Goal: Communication & Community: Answer question/provide support

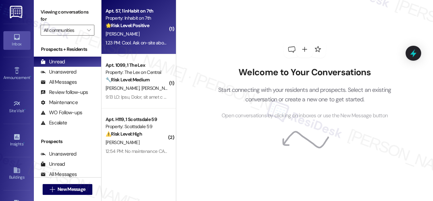
click at [155, 36] on div "[PERSON_NAME]" at bounding box center [137, 34] width 64 height 8
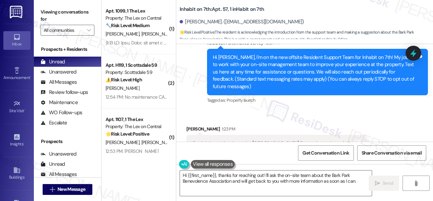
scroll to position [84, 0]
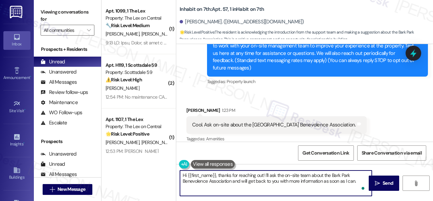
drag, startPoint x: 264, startPoint y: 174, endPoint x: 310, endPoint y: 175, distance: 45.1
click at [310, 175] on textarea "Hi {{first_name}}, thanks for reaching out! I'll ask the on-site team about the…" at bounding box center [276, 182] width 192 height 25
drag, startPoint x: 259, startPoint y: 179, endPoint x: 262, endPoint y: 189, distance: 9.6
click at [262, 189] on textarea "Hi {{first_name}}, thanks for reaching out! Can you tell me your concerns or in…" at bounding box center [276, 182] width 192 height 25
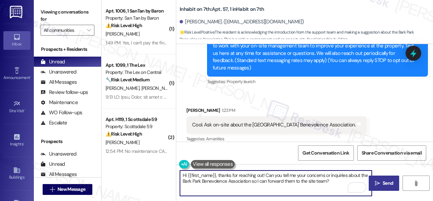
type textarea "Hi {{first_name}}, thanks for reaching out! Can you tell me your concerns or in…"
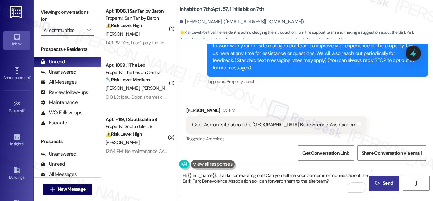
click at [388, 184] on span "Send" at bounding box center [388, 182] width 10 height 7
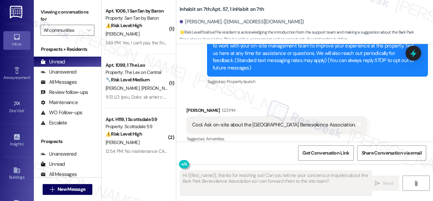
scroll to position [84, 0]
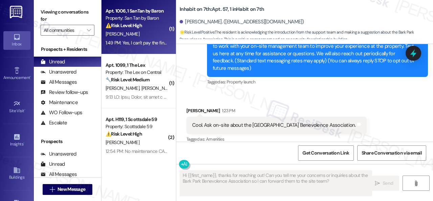
click at [140, 34] on div "[PERSON_NAME]" at bounding box center [137, 34] width 64 height 8
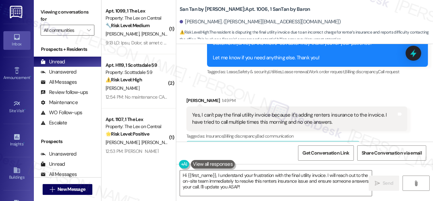
scroll to position [619, 0]
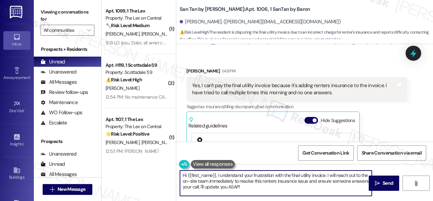
drag, startPoint x: 136, startPoint y: 155, endPoint x: 129, endPoint y: 153, distance: 7.5
click at [129, 153] on div "( 1 ) Apt. 1099, 1 The Lex Property: The Lex on Central 🔧 Risk Level: Medium Th…" at bounding box center [268, 100] width 332 height 201
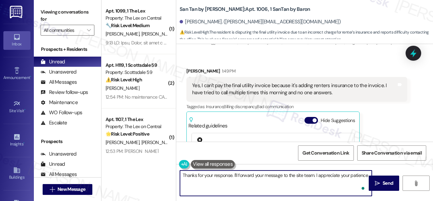
type textarea "Thanks for your response. I'll forward your message to the site team. I appreci…"
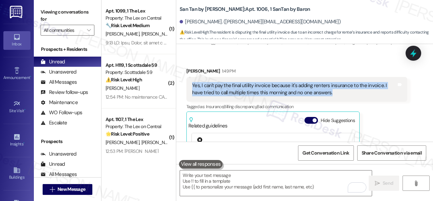
drag, startPoint x: 192, startPoint y: 76, endPoint x: 325, endPoint y: 89, distance: 134.1
click at [325, 89] on div "Yes, I can't pay the final utility invoice because it's adding renters insuranc…" at bounding box center [295, 89] width 206 height 15
copy div "Yes, I can't pay the final utility invoice because it's adding renters insuranc…"
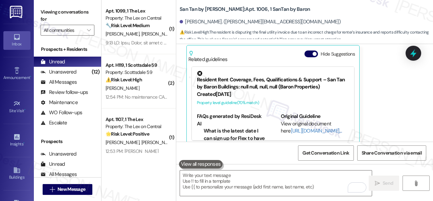
scroll to position [734, 0]
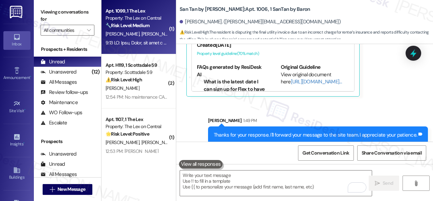
click at [145, 32] on div "[PERSON_NAME] [PERSON_NAME]" at bounding box center [137, 34] width 64 height 8
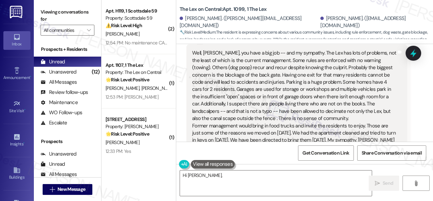
scroll to position [169, 0]
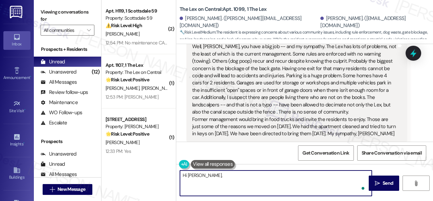
drag, startPoint x: 323, startPoint y: 182, endPoint x: 326, endPoint y: 187, distance: 5.6
click at [326, 187] on textarea "Hi [PERSON_NAME], thank you for sharing your concerns. I understand your frustr…" at bounding box center [276, 182] width 192 height 25
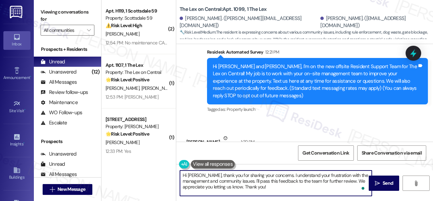
scroll to position [90, 0]
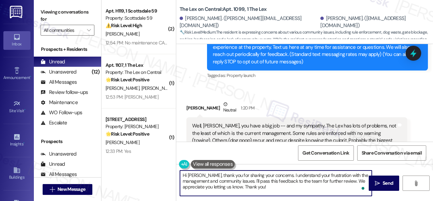
click at [197, 175] on textarea "Hi Judith, thank you for sharing your concerns. I understand your frustration w…" at bounding box center [276, 182] width 192 height 25
type textarea "Hi Judi, thank you for sharing your concerns. I understand your frustration wit…"
click at [382, 181] on span "Send" at bounding box center [388, 182] width 13 height 7
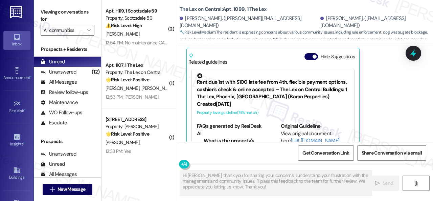
scroll to position [293, 0]
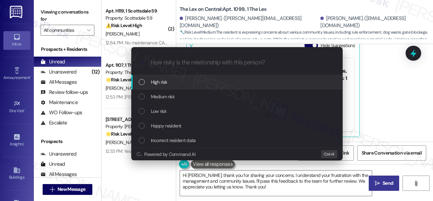
click at [161, 94] on span "Medium risk" at bounding box center [163, 96] width 24 height 7
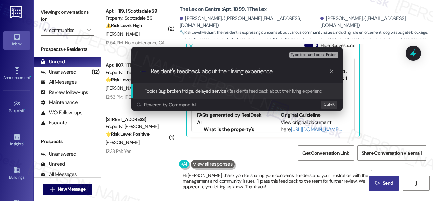
type input "Resident's feedback about their living experience."
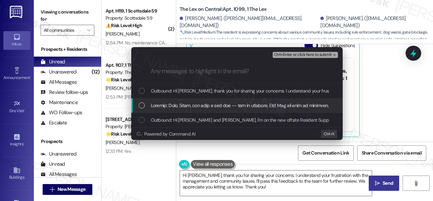
drag, startPoint x: 176, startPoint y: 105, endPoint x: 210, endPoint y: 95, distance: 35.1
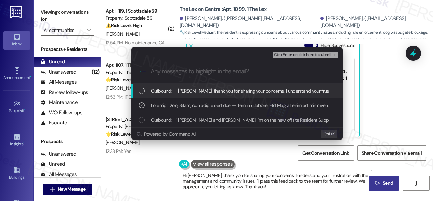
click at [290, 52] on button "Ctrl+Enter or click here to submit" at bounding box center [305, 55] width 65 height 6
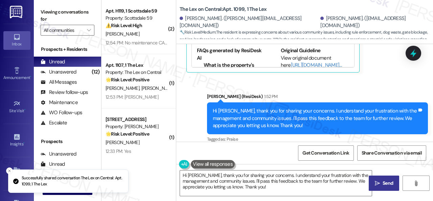
scroll to position [365, 0]
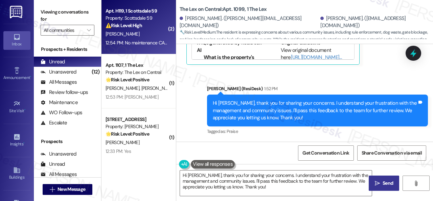
click at [145, 31] on div "Y. Simon" at bounding box center [137, 34] width 64 height 8
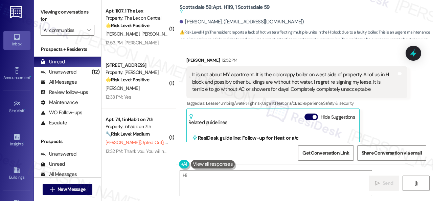
scroll to position [515, 0]
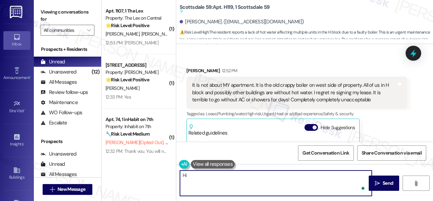
drag, startPoint x: 182, startPoint y: 182, endPoint x: 297, endPoint y: 191, distance: 115.5
click at [297, 191] on textarea "Hi {{first_name}}, I understand your frustration about the hot water issue affe…" at bounding box center [276, 182] width 192 height 25
drag, startPoint x: 218, startPoint y: 176, endPoint x: 173, endPoint y: 173, distance: 45.1
click at [173, 173] on div "( 1 ) Apt. 1107, 1 The Lex Property: The Lex on Central 🌟 Risk Level: Positive …" at bounding box center [268, 100] width 332 height 201
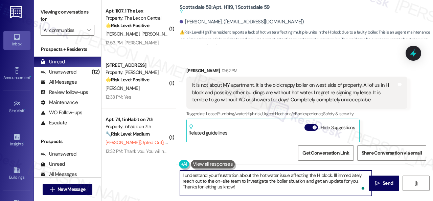
drag, startPoint x: 333, startPoint y: 175, endPoint x: 331, endPoint y: 189, distance: 14.7
click at [332, 189] on textarea "I understand your frustration about the hot water issue affecting the H block. …" at bounding box center [276, 182] width 192 height 25
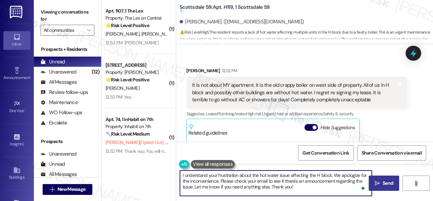
type textarea "I understand your frustration about the hot water issue affecting the H block. …"
click at [384, 183] on span "Send" at bounding box center [388, 182] width 10 height 7
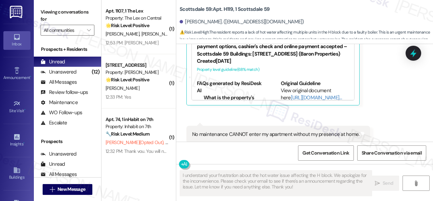
scroll to position [638, 0]
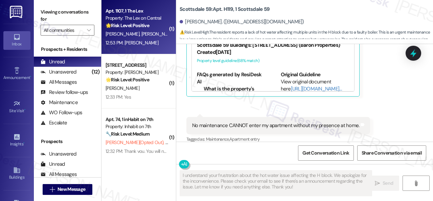
click at [159, 43] on div "12:53 PM: Ty 12:53 PM: Ty" at bounding box center [137, 43] width 64 height 8
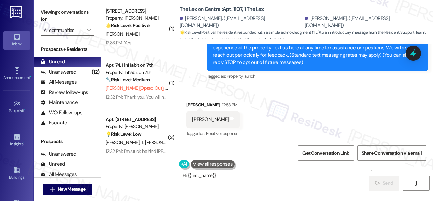
scroll to position [91, 0]
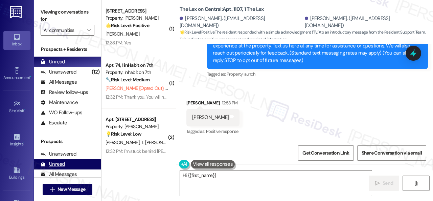
drag, startPoint x: 360, startPoint y: 183, endPoint x: 74, endPoint y: 164, distance: 286.1
click at [107, 174] on div "( 1 ) Apt. 223, 1 Merino Apts LLLP Property: Merino Scottsdale 🌟 Risk Level: Po…" at bounding box center [268, 100] width 332 height 201
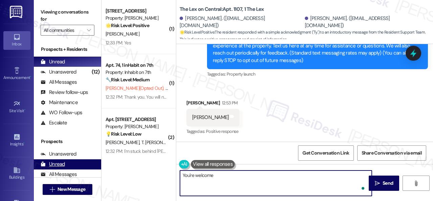
type textarea "You're welcome!"
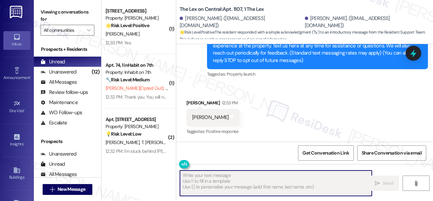
scroll to position [91, 0]
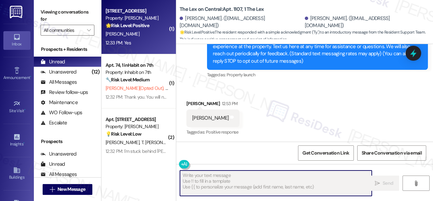
click at [138, 40] on div "12:33 PM: Yes 12:33 PM: Yes" at bounding box center [137, 43] width 64 height 8
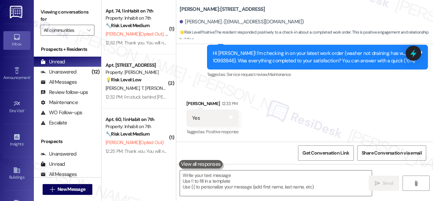
scroll to position [233, 0]
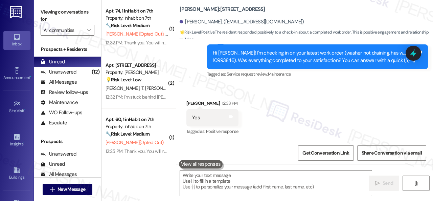
click at [186, 98] on div "Received via SMS Michael Green 12:33 PM Yes Tags and notes Tagged as: Positive …" at bounding box center [213, 117] width 62 height 47
click at [212, 179] on textarea at bounding box center [276, 182] width 192 height 25
paste textarea "Glad to hear that everything is all set! If {{property}} met your expectations,…"
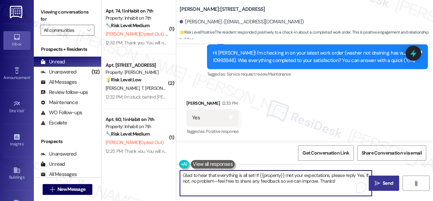
type textarea "Glad to hear that everything is all set! If {{property}} met your expectations,…"
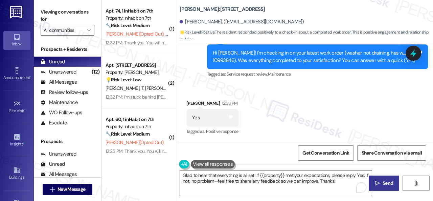
click at [388, 182] on span "Send" at bounding box center [388, 182] width 10 height 7
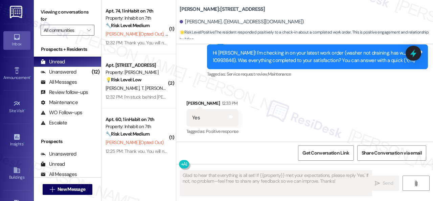
scroll to position [233, 0]
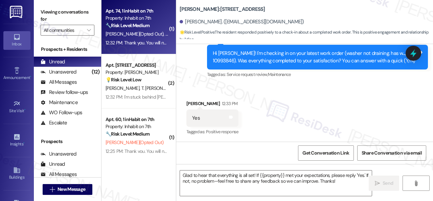
click at [157, 23] on div "🔧 Risk Level: Medium The resident opted out of receiving text messages. This is…" at bounding box center [137, 25] width 63 height 7
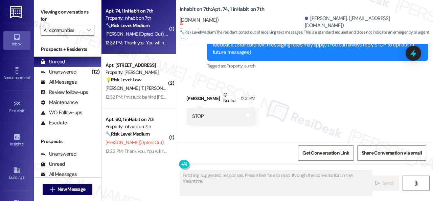
scroll to position [88, 0]
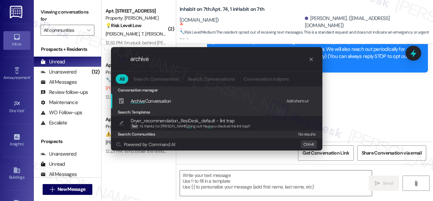
type input "archive"
click at [296, 100] on div "Add shortcut" at bounding box center [298, 101] width 22 height 7
click at [148, 101] on span "Archive Conversation" at bounding box center [151, 101] width 41 height 6
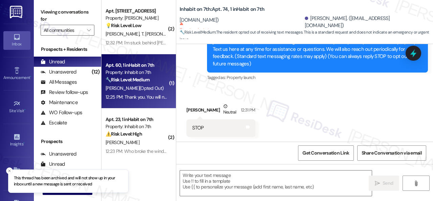
click at [164, 92] on div "S. Khalsa (Opted Out)" at bounding box center [137, 88] width 64 height 8
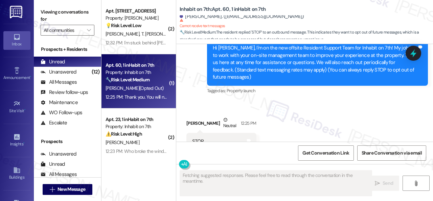
scroll to position [102, 0]
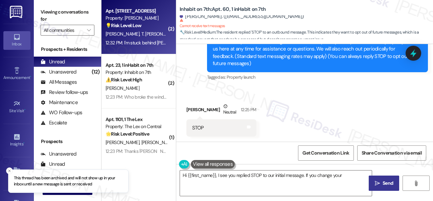
click at [151, 42] on div "12:32 PM: I'm stuck behind alan 12:32 PM: I'm stuck behind alan" at bounding box center [148, 43] width 85 height 6
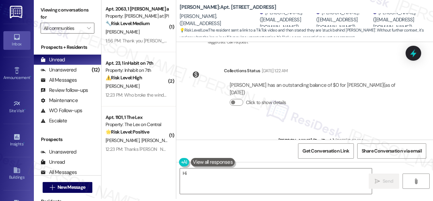
scroll to position [308, 0]
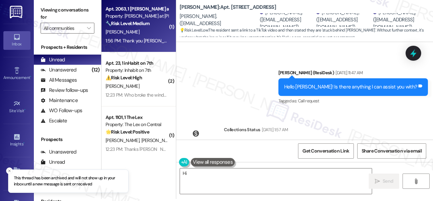
click at [153, 33] on div "K. Cunanan" at bounding box center [137, 32] width 64 height 8
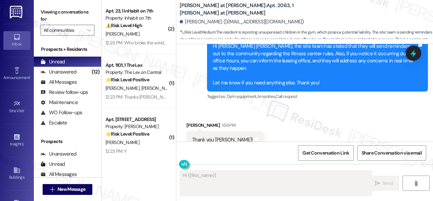
scroll to position [453, 0]
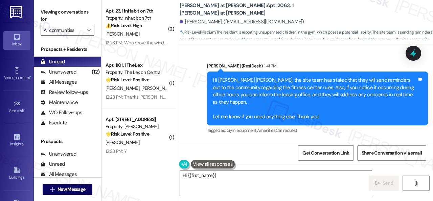
drag, startPoint x: 306, startPoint y: 183, endPoint x: 90, endPoint y: 136, distance: 221.4
click at [95, 138] on div "Viewing conversations for All communities  Prospects + Residents Unread (0) Un…" at bounding box center [234, 100] width 400 height 201
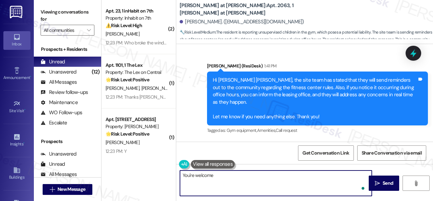
type textarea "You're welcome!"
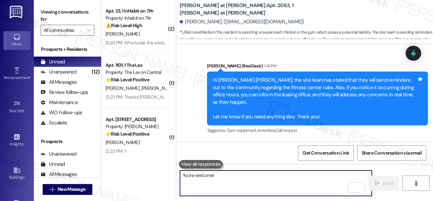
scroll to position [487, 0]
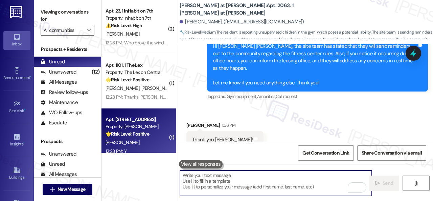
click at [135, 148] on div "12:23 PM: Y 12:23 PM: Y" at bounding box center [137, 151] width 64 height 8
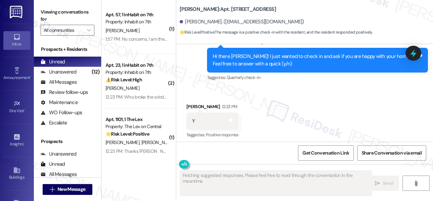
scroll to position [225, 0]
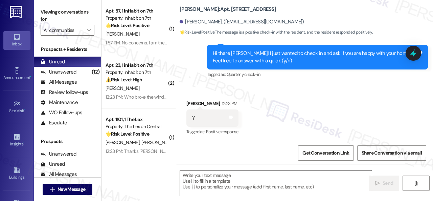
click at [206, 178] on textarea at bounding box center [276, 182] width 192 height 25
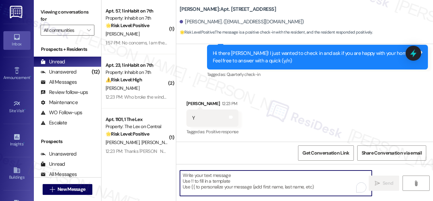
paste textarea "I'm glad you are satisfied with your home. Have you written a review for us bef…"
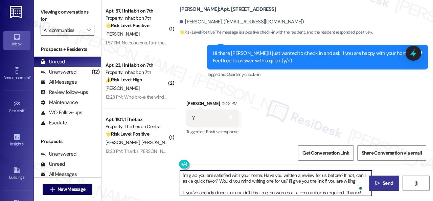
type textarea "I'm glad you are satisfied with your home. Have you written a review for us bef…"
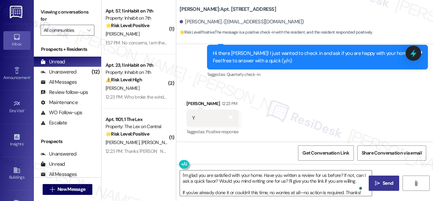
click at [378, 182] on icon "" at bounding box center [377, 182] width 5 height 5
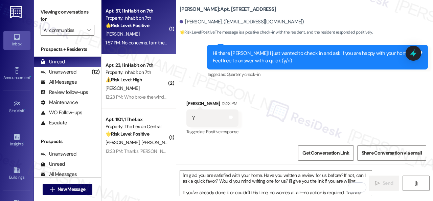
click at [160, 32] on div "[PERSON_NAME]" at bounding box center [137, 34] width 64 height 8
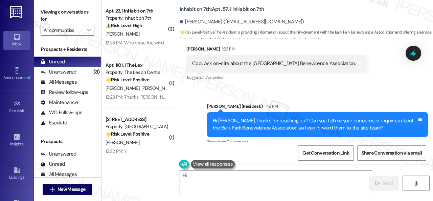
scroll to position [213, 0]
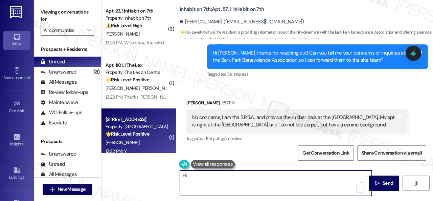
drag, startPoint x: 325, startPoint y: 182, endPoint x: 132, endPoint y: 144, distance: 196.3
click at [132, 144] on div "( 2 ) Apt. 23, 1 inHabit on 7th Property: Inhabit on 7th ⚠️ Risk Level: High Th…" at bounding box center [268, 100] width 332 height 201
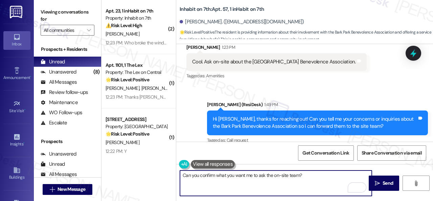
scroll to position [213, 0]
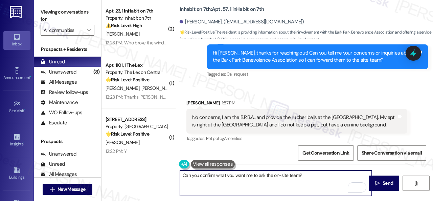
click at [307, 176] on textarea "Can you confirm what you want me to ask the on-site team?" at bounding box center [276, 182] width 192 height 25
type textarea "Can you confirm what you want me to ask the on-site team?"
click at [384, 189] on button " Send" at bounding box center [384, 182] width 30 height 15
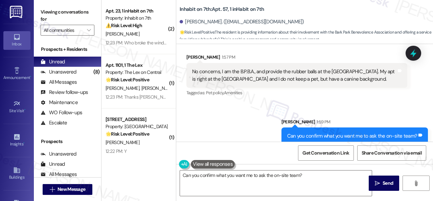
scroll to position [260, 0]
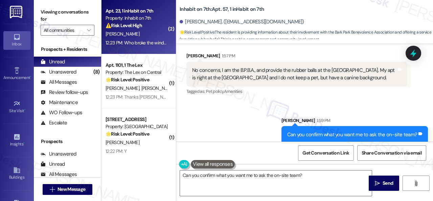
click at [152, 31] on div "S. Marquez" at bounding box center [137, 34] width 64 height 8
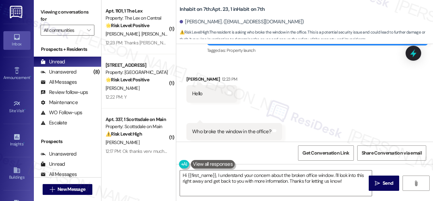
scroll to position [122, 0]
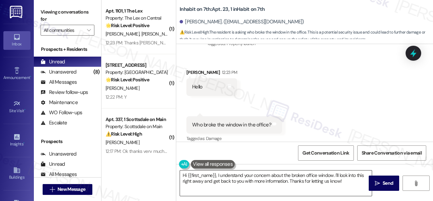
click at [286, 181] on textarea "Hi {{first_name}}, I understand your concern about the broken office window. I'…" at bounding box center [276, 182] width 192 height 25
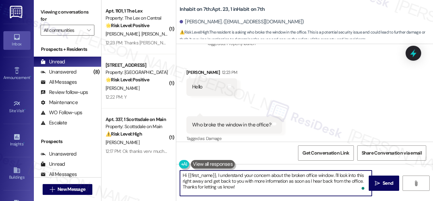
click at [252, 186] on textarea "Hi {{first_name}}, I understand your concern about the broken office window. I'…" at bounding box center [276, 182] width 192 height 25
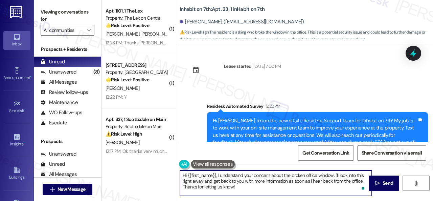
scroll to position [0, 0]
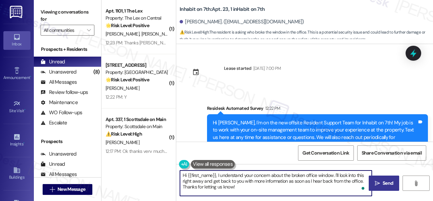
type textarea "Hi {{first_name}}, I understand your concern about the broken office window. I'…"
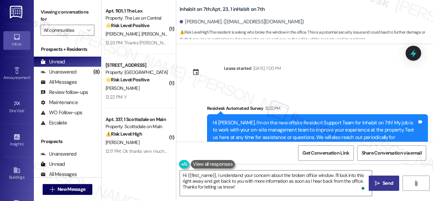
click at [382, 183] on span "Send" at bounding box center [388, 182] width 13 height 7
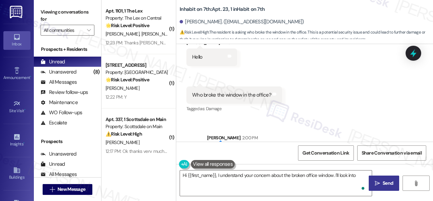
scroll to position [169, 0]
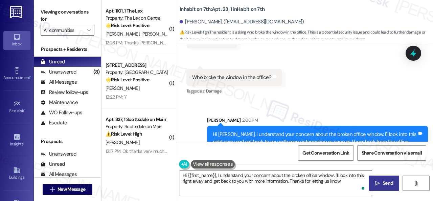
type textarea "Hi {{first_name}}, I understand your concern about the broken office window. I'…"
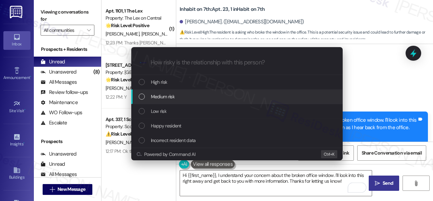
click at [163, 97] on span "Medium risk" at bounding box center [163, 96] width 24 height 7
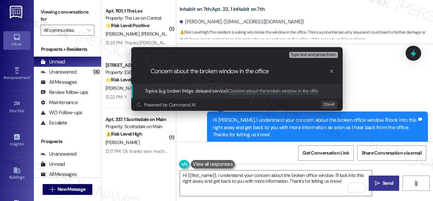
type input "Concern about the broken window in the office."
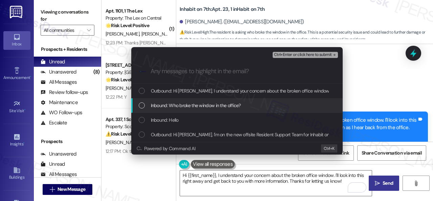
click at [201, 103] on span "Inbound: Who broke the window in the office?" at bounding box center [196, 105] width 90 height 7
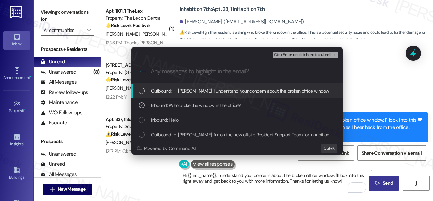
click at [288, 56] on span "Ctrl+Enter or click here to submit" at bounding box center [303, 54] width 58 height 5
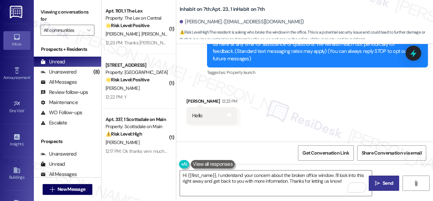
scroll to position [92, 0]
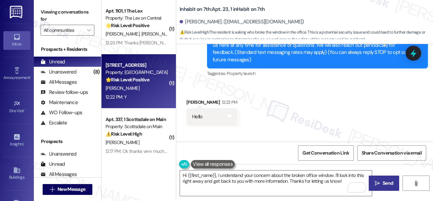
click at [149, 87] on div "T. Fisher" at bounding box center [137, 88] width 64 height 8
type textarea "Fetching suggested responses. Please feel free to read through the conversation…"
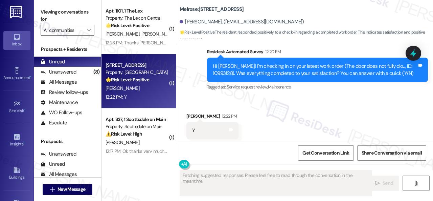
scroll to position [218, 0]
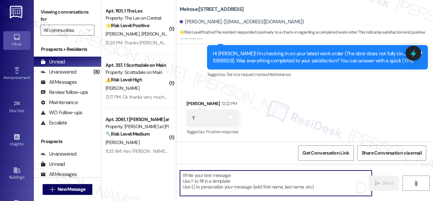
click at [277, 172] on textarea "To enrich screen reader interactions, please activate Accessibility in Grammarl…" at bounding box center [276, 182] width 192 height 25
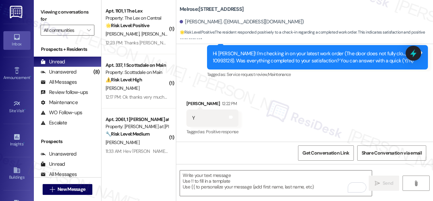
click at [204, 84] on div "Survey, sent via SMS Residesk Automated Survey 12:20 PM Hi Taylor! I'm checking…" at bounding box center [317, 57] width 231 height 54
click at [216, 180] on textarea "To enrich screen reader interactions, please activate Accessibility in Grammarl…" at bounding box center [276, 182] width 192 height 25
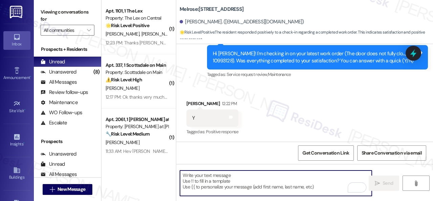
paste textarea "Glad to hear that everything is all set! If {{property}} met your expectations,…"
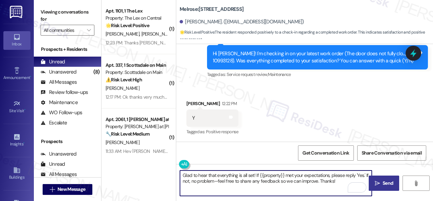
type textarea "Glad to hear that everything is all set! If {{property}} met your expectations,…"
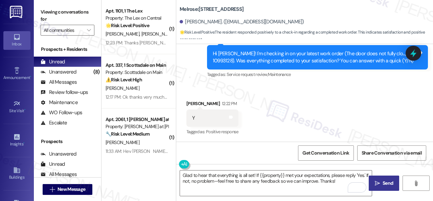
click at [389, 187] on span "Send" at bounding box center [388, 182] width 10 height 7
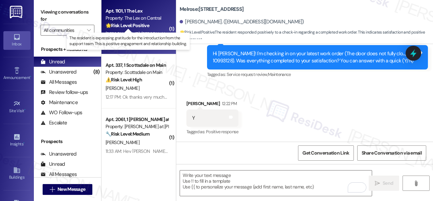
click at [149, 25] on strong "🌟 Risk Level: Positive" at bounding box center [128, 25] width 44 height 6
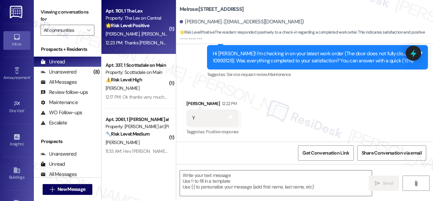
type textarea "Fetching suggested responses. Please feel free to read through the conversation…"
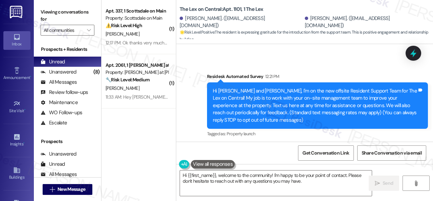
scroll to position [91, 0]
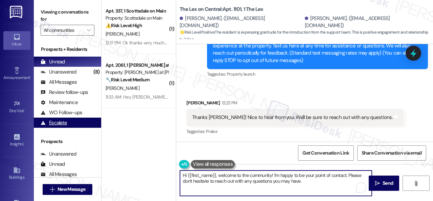
drag, startPoint x: 307, startPoint y: 185, endPoint x: 94, endPoint y: 127, distance: 220.3
click at [122, 148] on div "( 1 ) Apt. 337, 1 Scottsdale on Main Property: Scottsdale on Main ⚠️ Risk Level…" at bounding box center [268, 100] width 332 height 201
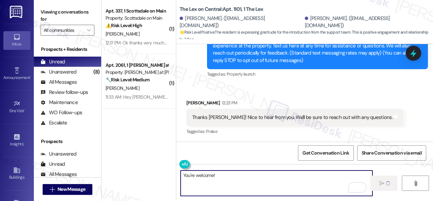
type textarea "Fetching suggested responses. Please feel free to read through the conversation…"
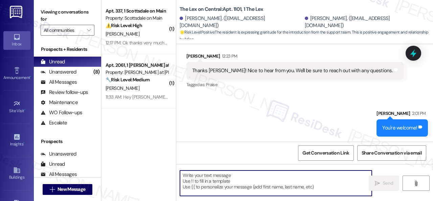
scroll to position [139, 0]
drag, startPoint x: 377, startPoint y: 128, endPoint x: 414, endPoint y: 129, distance: 37.3
click at [414, 129] on div "You're welcome! Tags and notes" at bounding box center [402, 127] width 51 height 17
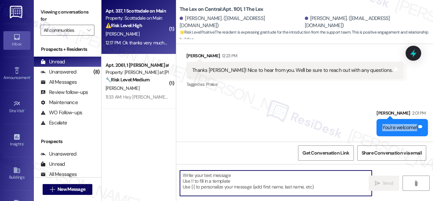
copy div "You're welcome! Tags and notes"
click at [137, 31] on div "R. Sutherland" at bounding box center [137, 34] width 64 height 8
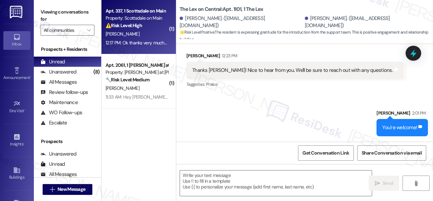
type textarea "Fetching suggested responses. Please feel free to read through the conversation…"
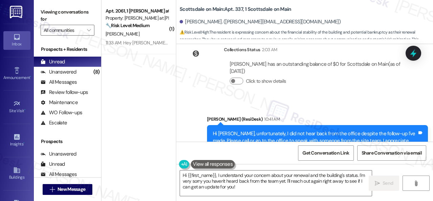
scroll to position [5512, 0]
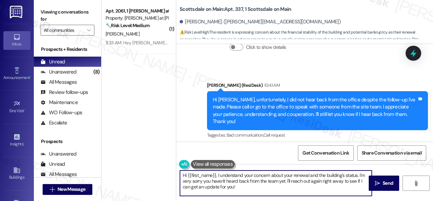
drag, startPoint x: 243, startPoint y: 191, endPoint x: 166, endPoint y: 168, distance: 81.1
click at [166, 168] on div "( 1 ) Apt. 2061, 1 Montero at Dana Park Property: Montero at Dana Park 🔧 Risk L…" at bounding box center [268, 100] width 332 height 201
paste textarea "You're welcome!"
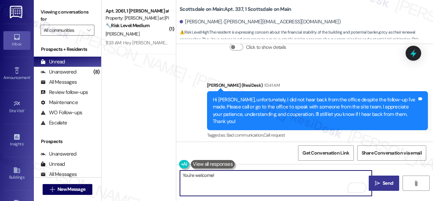
type textarea "You're welcome!"
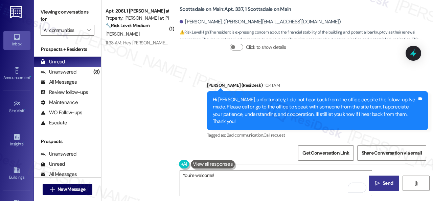
click at [384, 183] on span "Send" at bounding box center [388, 182] width 10 height 7
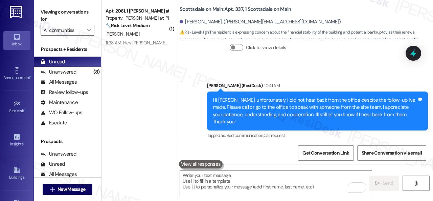
scroll to position [5559, 0]
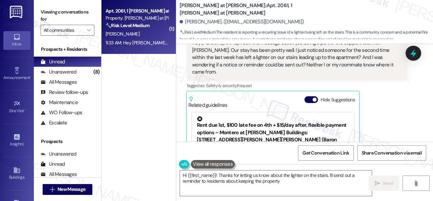
scroll to position [74, 0]
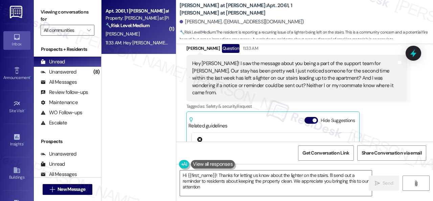
type textarea "Hi {{first_name}}! Thanks for letting us know about the lighter on the stairs. …"
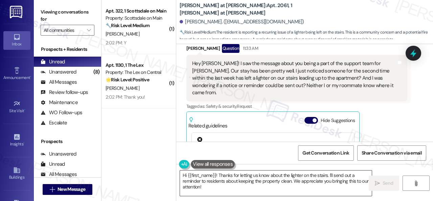
click at [217, 187] on textarea "Hi {{first_name}}! Thanks for letting us know about the lighter on the stairs. …" at bounding box center [276, 182] width 192 height 25
click at [392, 187] on button " Send" at bounding box center [384, 182] width 30 height 15
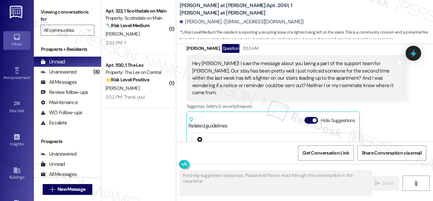
scroll to position [142, 0]
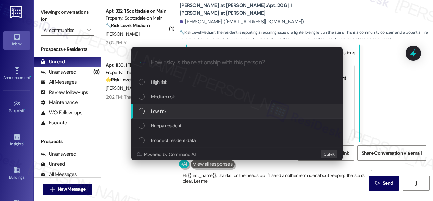
click at [156, 111] on span "Low risk" at bounding box center [159, 110] width 16 height 7
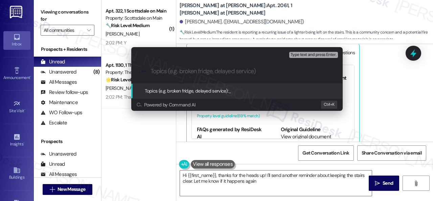
type textarea "Hi {{first_name}}, thanks for the heads up! I'll send another reminder about ke…"
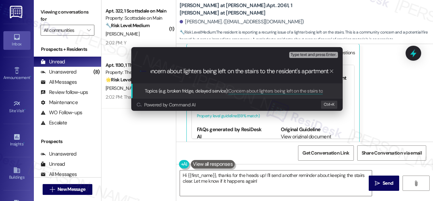
type input "Concern about lighters being left on the stairs to the resident's apartment."
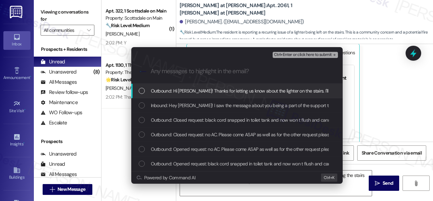
scroll to position [0, 0]
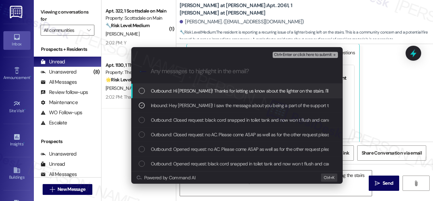
click at [301, 52] on span "Ctrl+Enter or click here to submit" at bounding box center [303, 54] width 58 height 5
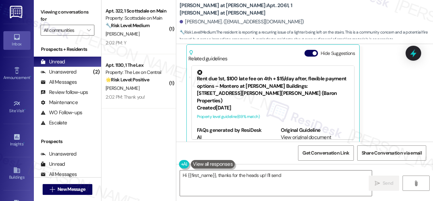
scroll to position [142, 0]
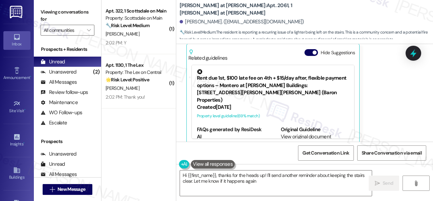
type textarea "Hi {{first_name}}, thanks for the heads up! I'll send another reminder about ke…"
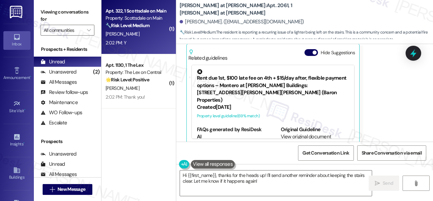
click at [162, 35] on div "J. Wakefield" at bounding box center [137, 34] width 64 height 8
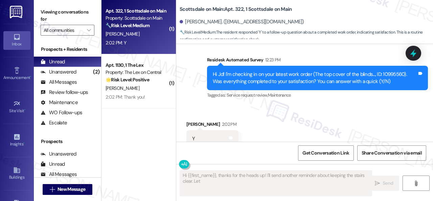
scroll to position [457, 0]
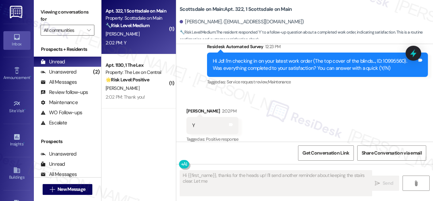
type textarea "Hi {{first_name}}, thanks for the heads up! I'll send another reminder about ke…"
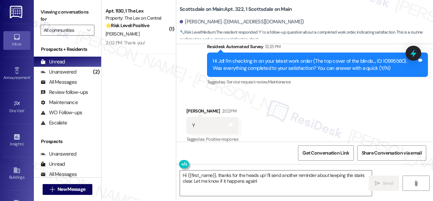
click at [194, 69] on div "Survey, sent via SMS Residesk Automated Survey 12:23 PM Hi Jd! I'm checking in …" at bounding box center [304, 60] width 257 height 64
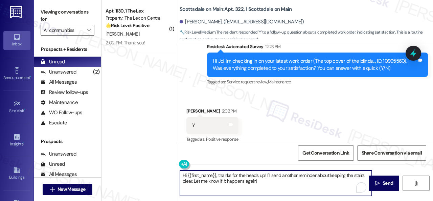
drag, startPoint x: 205, startPoint y: 167, endPoint x: 111, endPoint y: 148, distance: 95.4
click at [111, 148] on div "( 1 ) Apt. 1130, 1 The Lex Property: The Lex on Central 🌟 Risk Level: Positive …" at bounding box center [268, 100] width 332 height 201
paste textarea "Glad to hear that everything is all set! If {{property}} met your expectations,…"
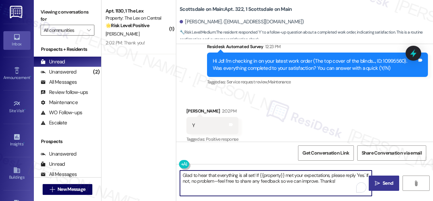
type textarea "Glad to hear that everything is all set! If {{property}} met your expectations,…"
click at [386, 183] on span "Send" at bounding box center [388, 182] width 10 height 7
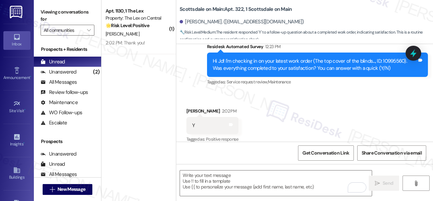
click at [154, 34] on div "M. Pierson" at bounding box center [137, 34] width 64 height 8
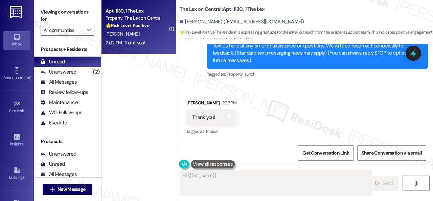
scroll to position [91, 0]
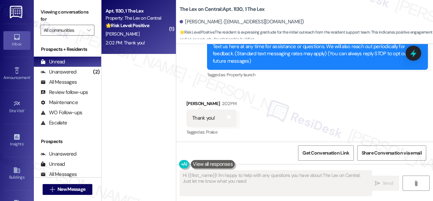
type textarea "Hi {{first_name}}! I'm happy to help with any questions you have about The Lex …"
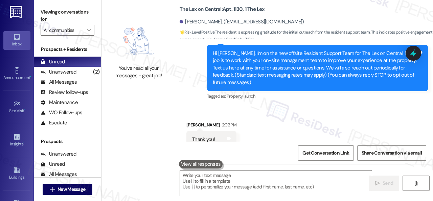
scroll to position [91, 0]
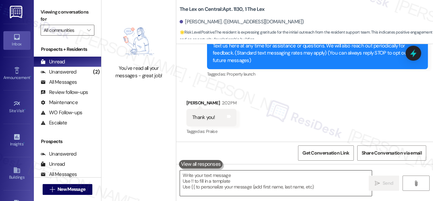
click at [232, 181] on textarea at bounding box center [276, 182] width 192 height 25
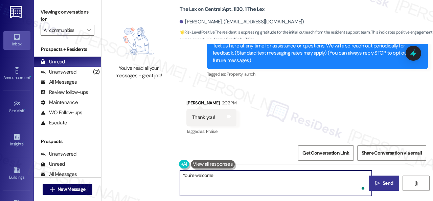
type textarea "You're welcome!"
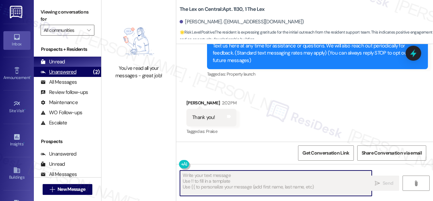
type textarea "Fetching suggested responses. Please feel free to read through the conversation…"
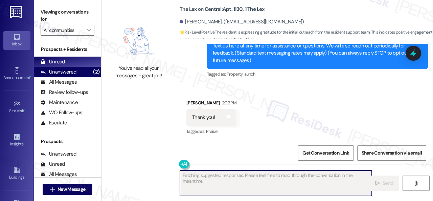
scroll to position [91, 0]
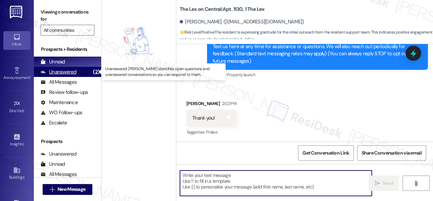
click at [63, 71] on div "Unanswered" at bounding box center [59, 71] width 36 height 7
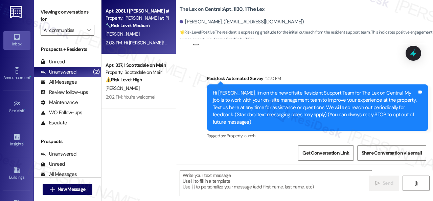
type textarea "Fetching suggested responses. Please feel free to read through the conversation…"
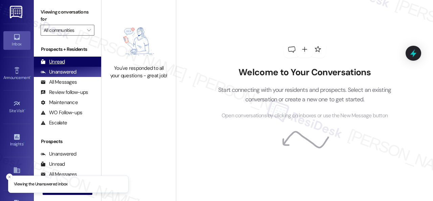
click at [52, 61] on div "Unread" at bounding box center [53, 61] width 24 height 7
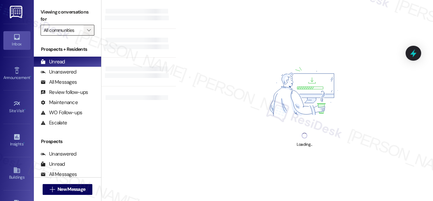
click at [88, 30] on icon "" at bounding box center [89, 29] width 4 height 5
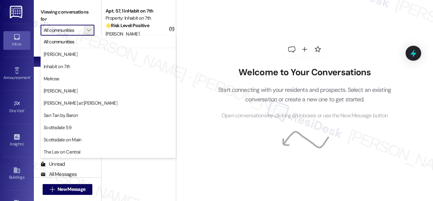
click at [242, 31] on div "Welcome to Your Conversations Start connecting with your residents and prospect…" at bounding box center [305, 80] width 203 height 161
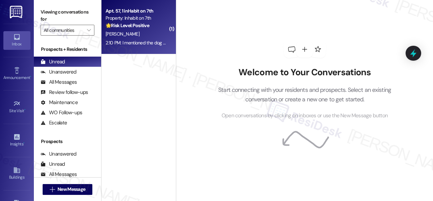
click at [157, 32] on div "[PERSON_NAME]" at bounding box center [137, 34] width 64 height 8
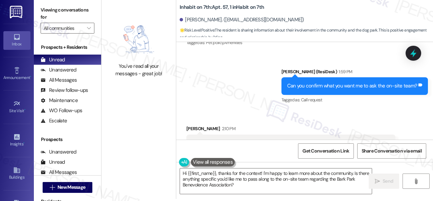
scroll to position [327, 0]
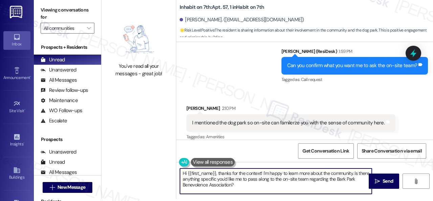
drag, startPoint x: 255, startPoint y: 187, endPoint x: 171, endPoint y: 170, distance: 85.0
click at [171, 170] on div "You've read all your messages - great job! Inhabit on 7th: Apt. 57, 1 inHabit o…" at bounding box center [268, 98] width 332 height 201
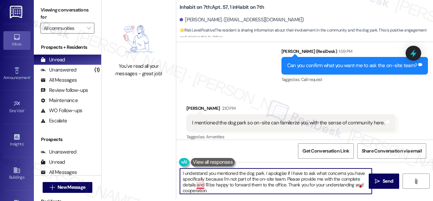
click at [200, 184] on textarea "I understand you mentioned the dog park. I apologize if I have to ask what conc…" at bounding box center [276, 180] width 192 height 25
click at [258, 182] on textarea "I understand you mentioned the dog park. I apologize if I have to ask what conc…" at bounding box center [276, 180] width 192 height 25
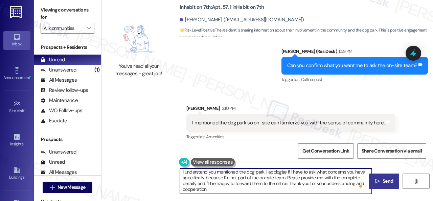
type textarea "I understand you mentioned the dog park. I apologize if I have to ask what conc…"
click at [383, 184] on span "Send" at bounding box center [388, 180] width 10 height 7
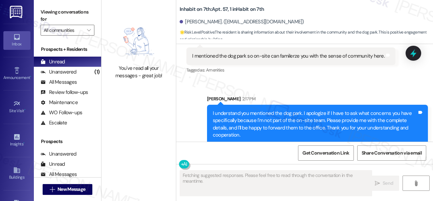
scroll to position [396, 0]
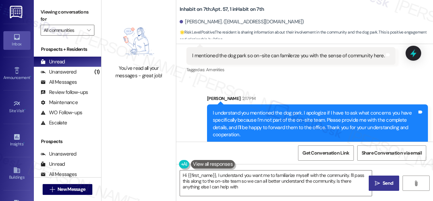
type textarea "Hi {{first_name}}, I understand you want me to familiarize myself with the comm…"
click at [64, 73] on div "Unanswered" at bounding box center [59, 71] width 36 height 7
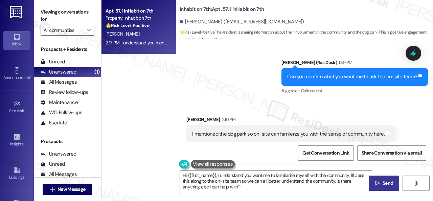
scroll to position [328, 0]
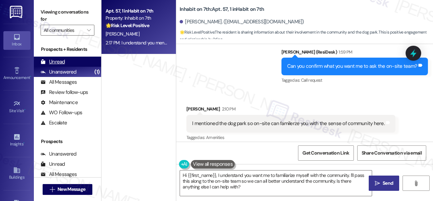
click at [58, 61] on div "Unread" at bounding box center [53, 61] width 24 height 7
